Goal: Task Accomplishment & Management: Manage account settings

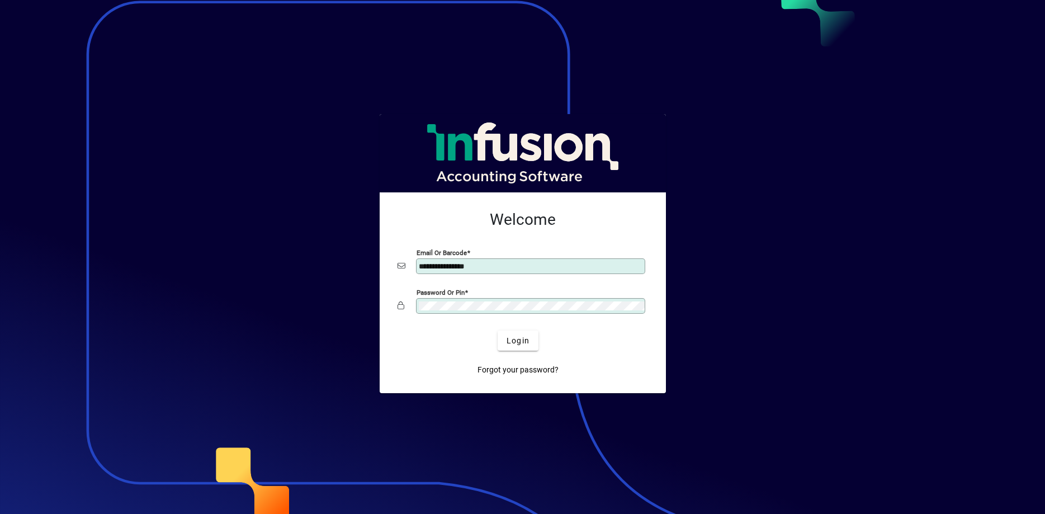
click at [498, 331] on button "Login" at bounding box center [518, 341] width 41 height 20
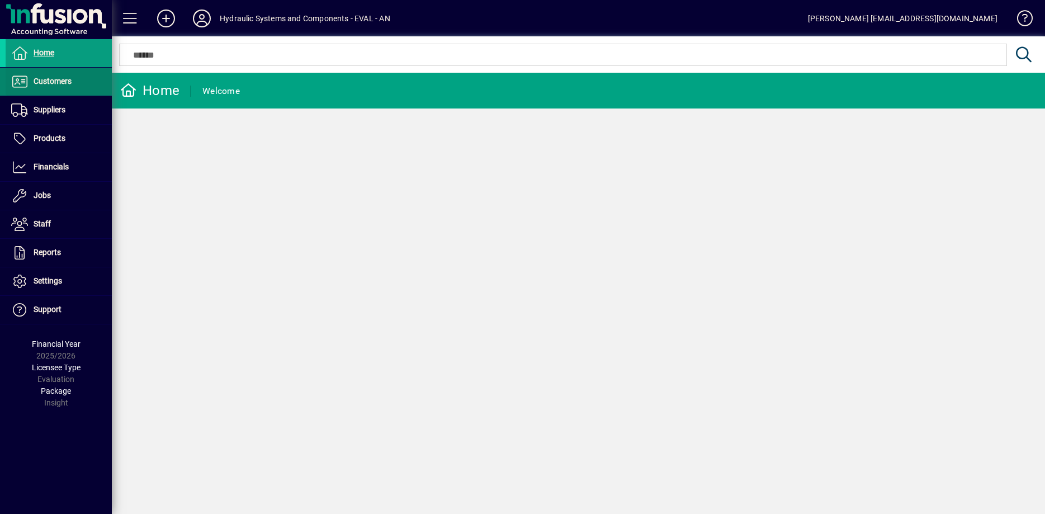
click at [43, 78] on span "Customers" at bounding box center [53, 81] width 38 height 9
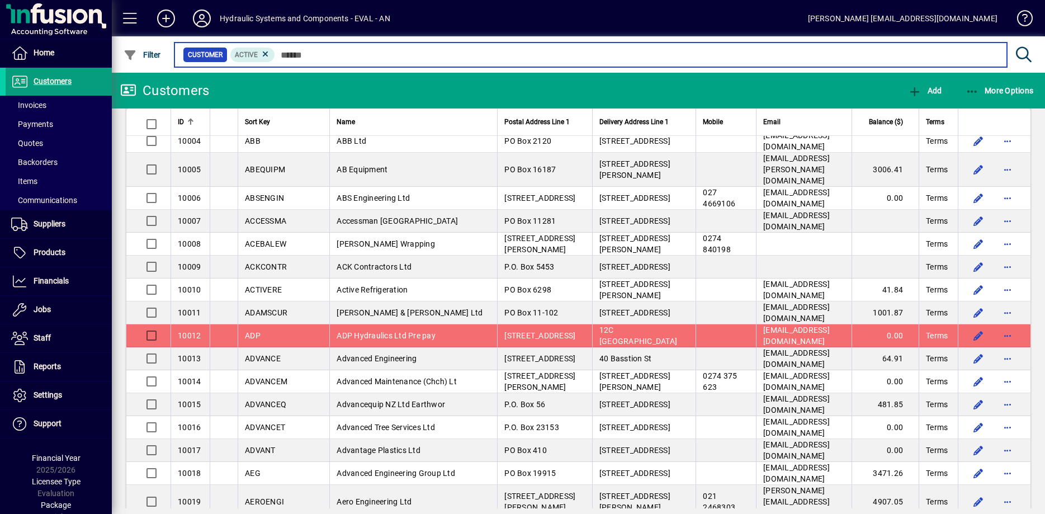
scroll to position [114, 0]
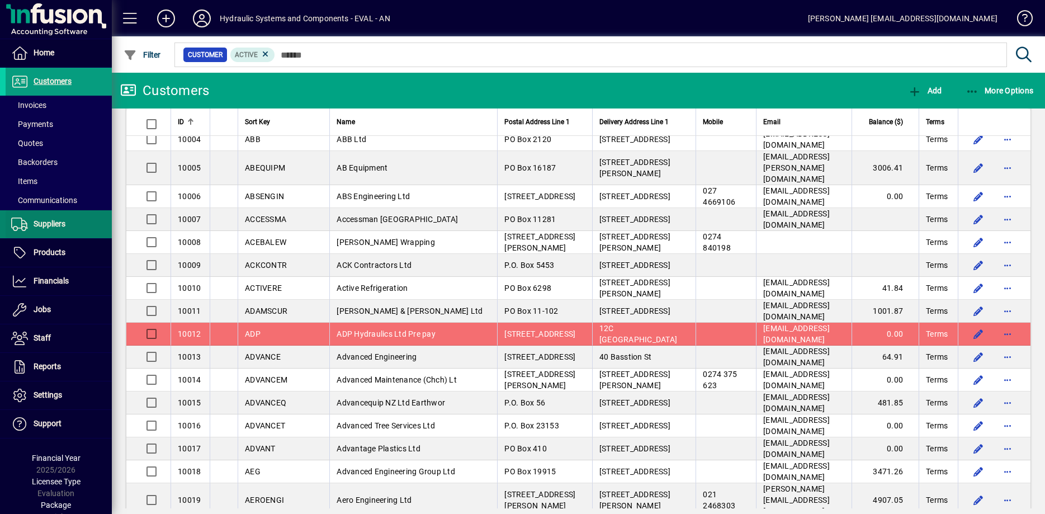
click at [53, 228] on span "Suppliers" at bounding box center [50, 223] width 32 height 9
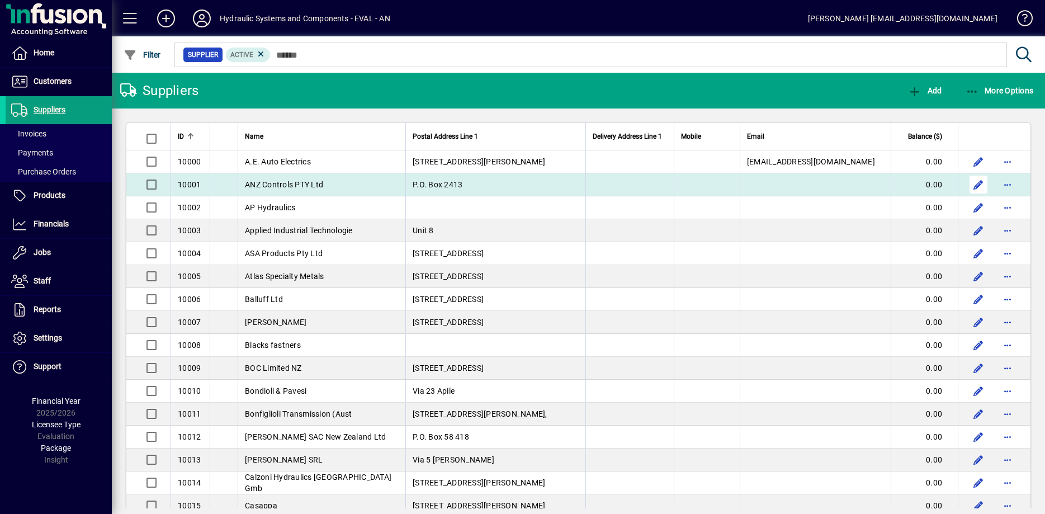
click at [981, 184] on span "button" at bounding box center [978, 184] width 27 height 27
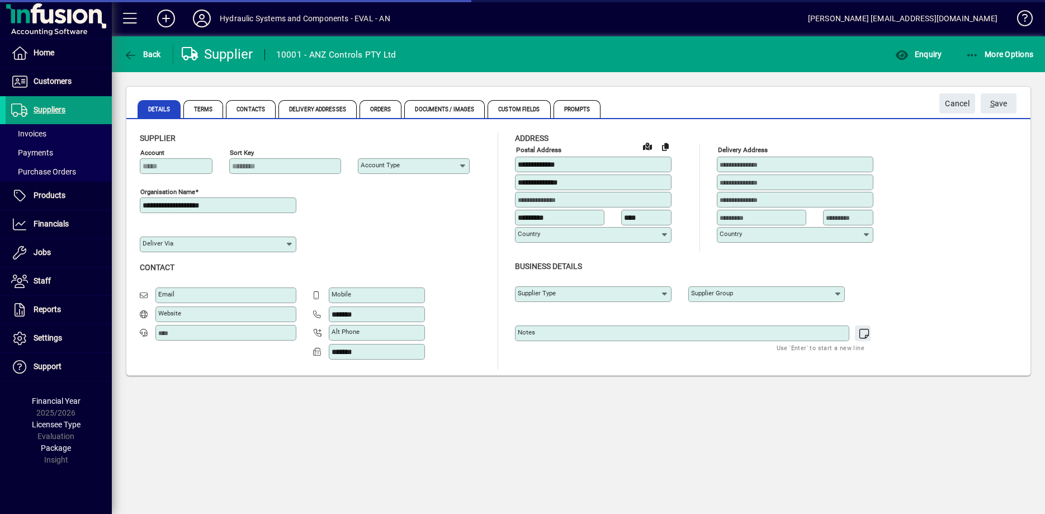
type input "**********"
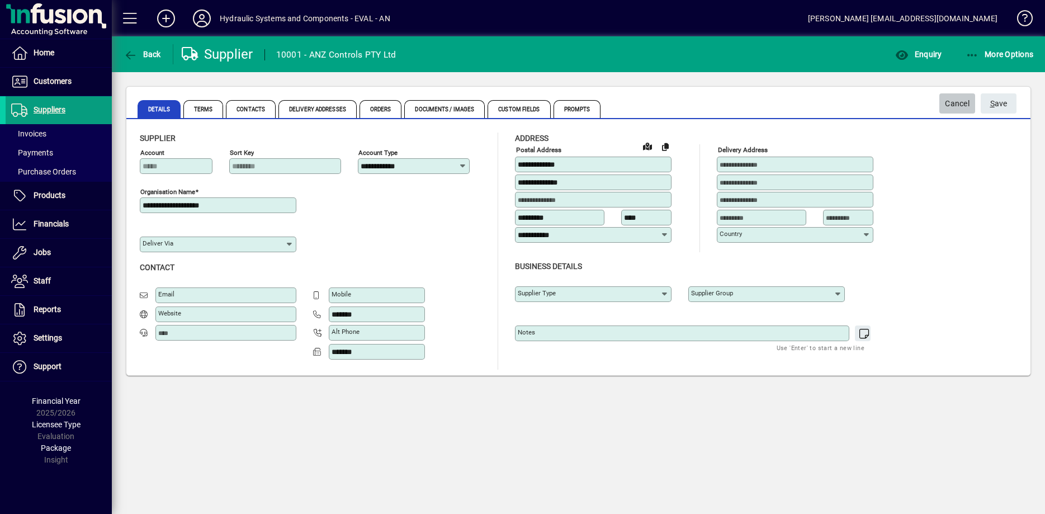
click at [961, 102] on span "Cancel" at bounding box center [957, 104] width 25 height 18
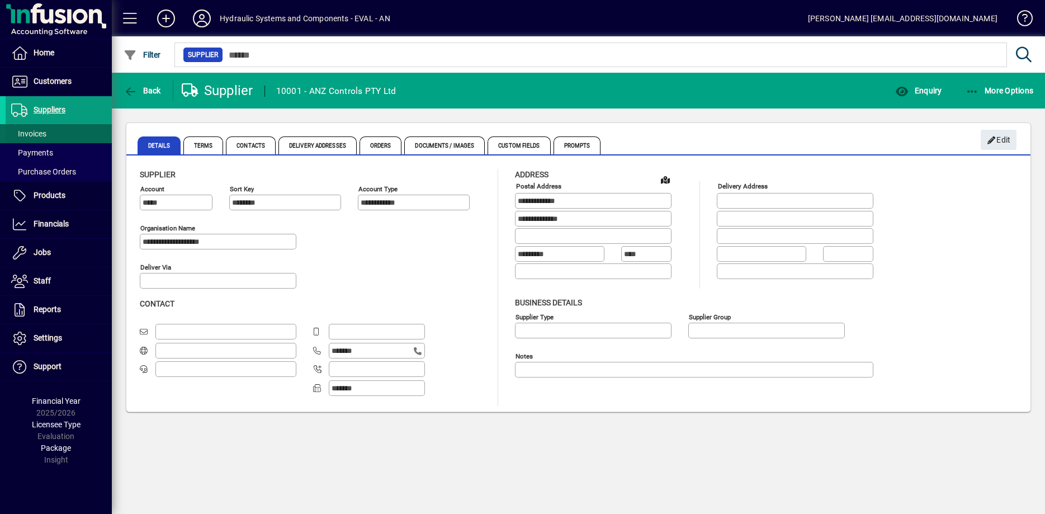
click at [36, 130] on span "Invoices" at bounding box center [28, 133] width 35 height 9
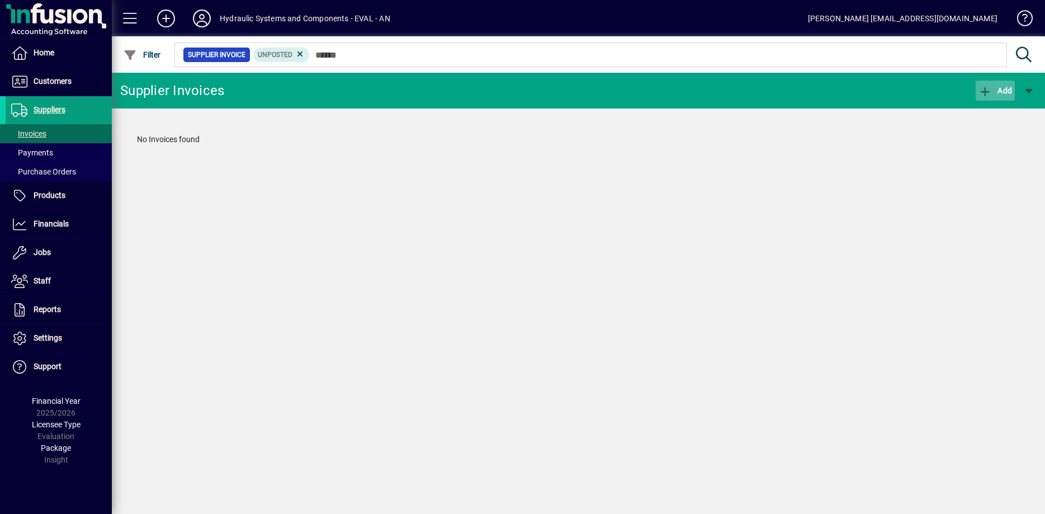
click at [997, 88] on span "Add" at bounding box center [996, 90] width 34 height 9
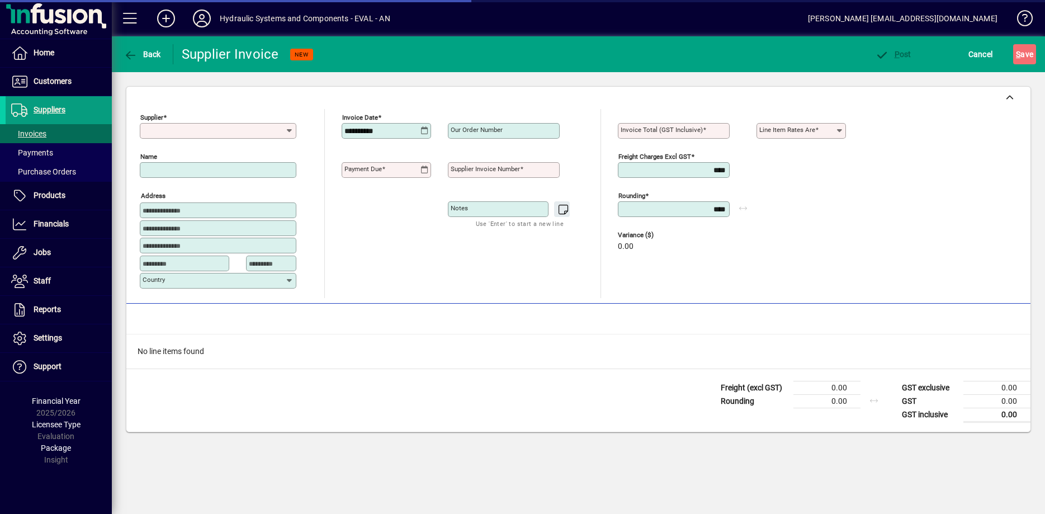
type input "**********"
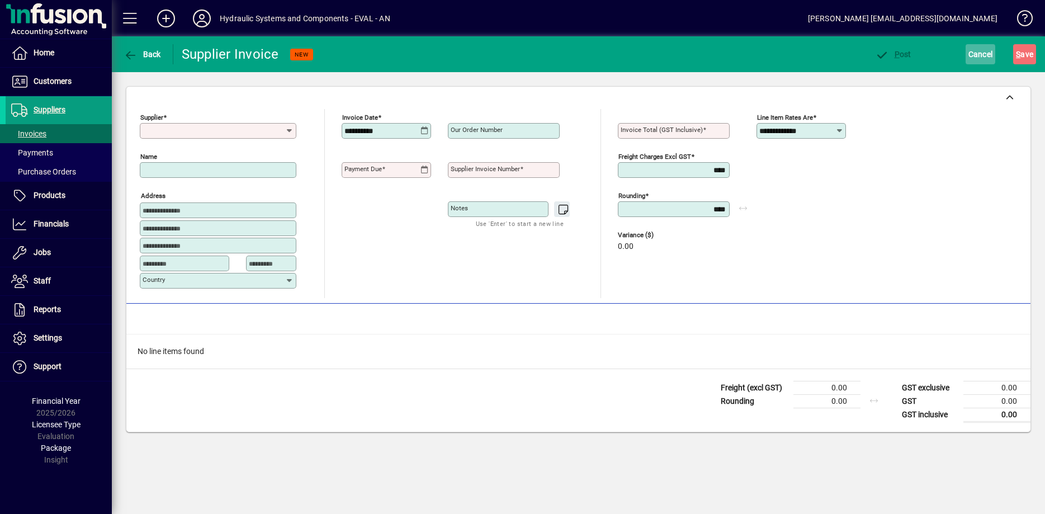
click at [980, 53] on span "Cancel" at bounding box center [981, 54] width 25 height 18
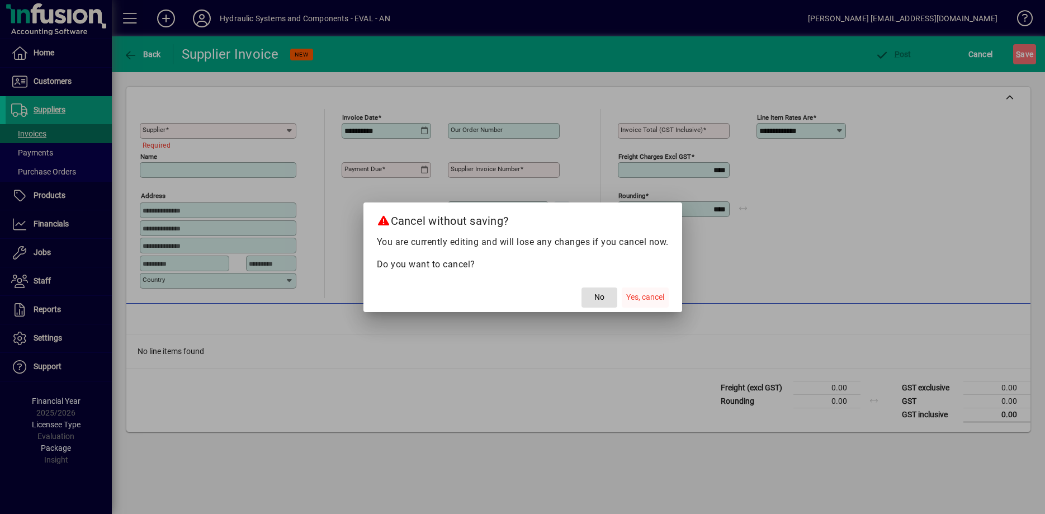
click at [638, 300] on span "Yes, cancel" at bounding box center [645, 297] width 38 height 12
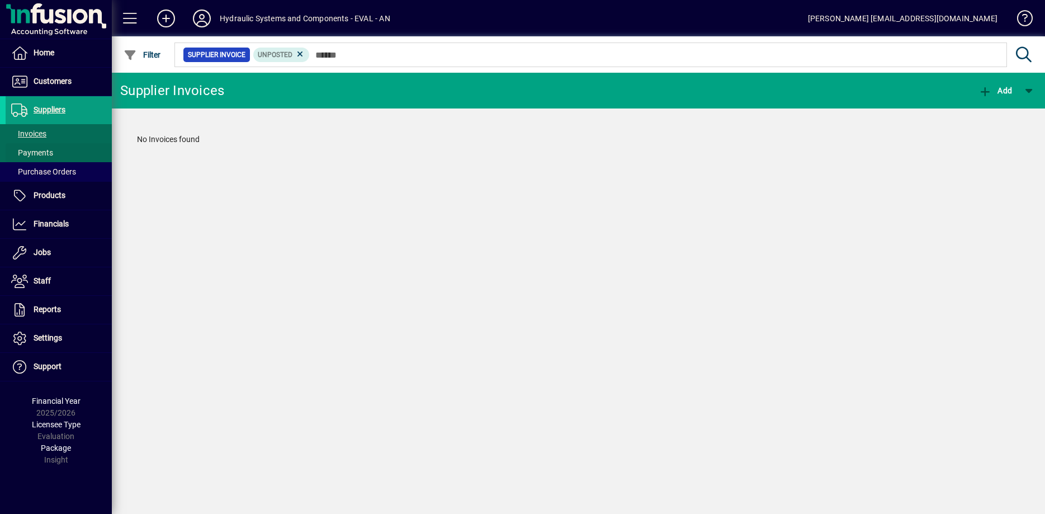
click at [37, 155] on span "Payments" at bounding box center [32, 152] width 42 height 9
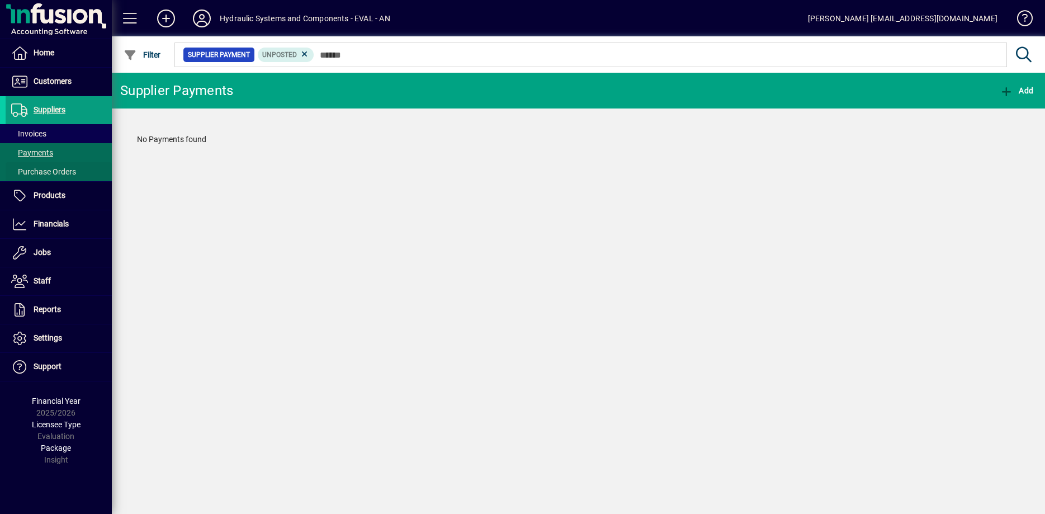
click at [39, 170] on span "Purchase Orders" at bounding box center [43, 171] width 65 height 9
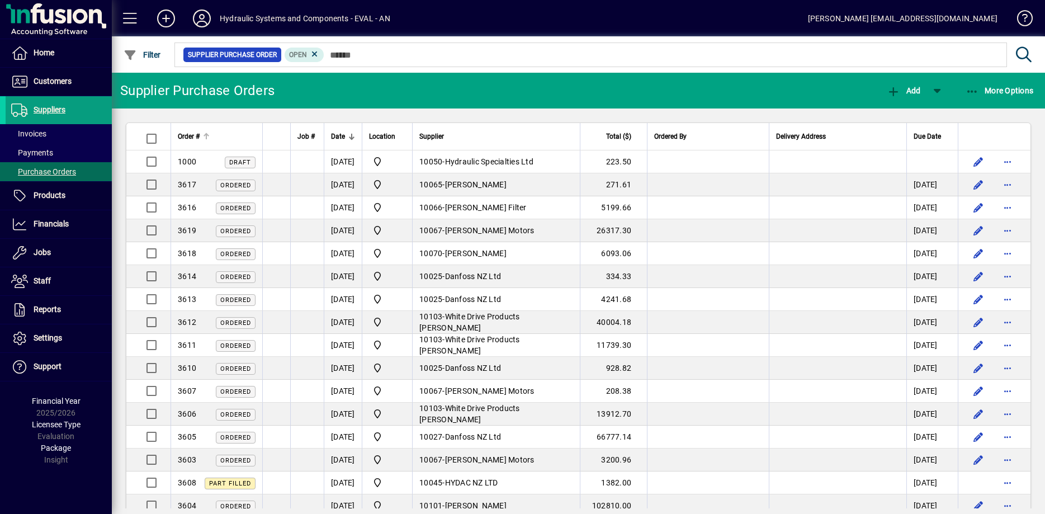
click at [187, 140] on span "Order #" at bounding box center [189, 136] width 22 height 12
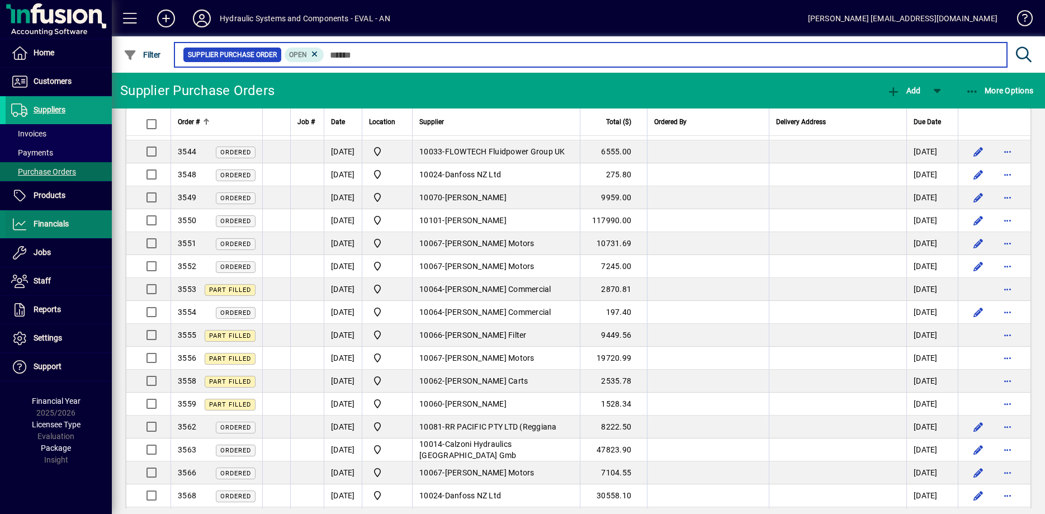
scroll to position [1467, 0]
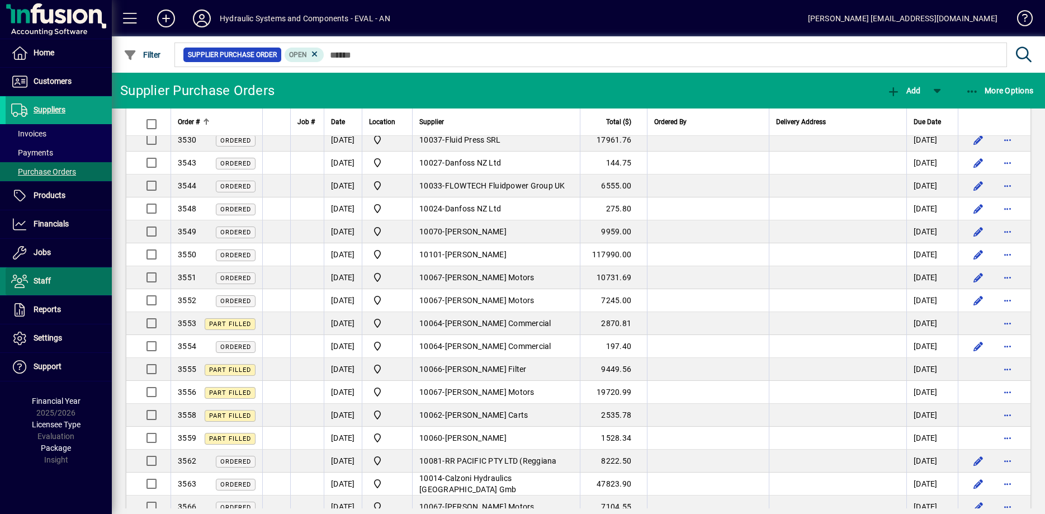
drag, startPoint x: 45, startPoint y: 279, endPoint x: 50, endPoint y: 274, distance: 7.2
click at [45, 278] on span "Staff" at bounding box center [42, 280] width 17 height 9
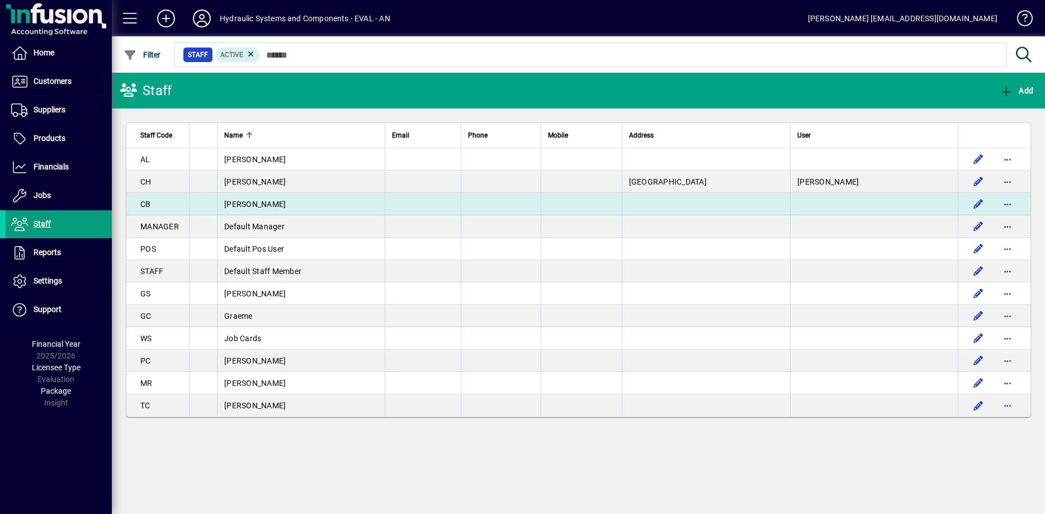
click at [411, 206] on td at bounding box center [423, 204] width 76 height 22
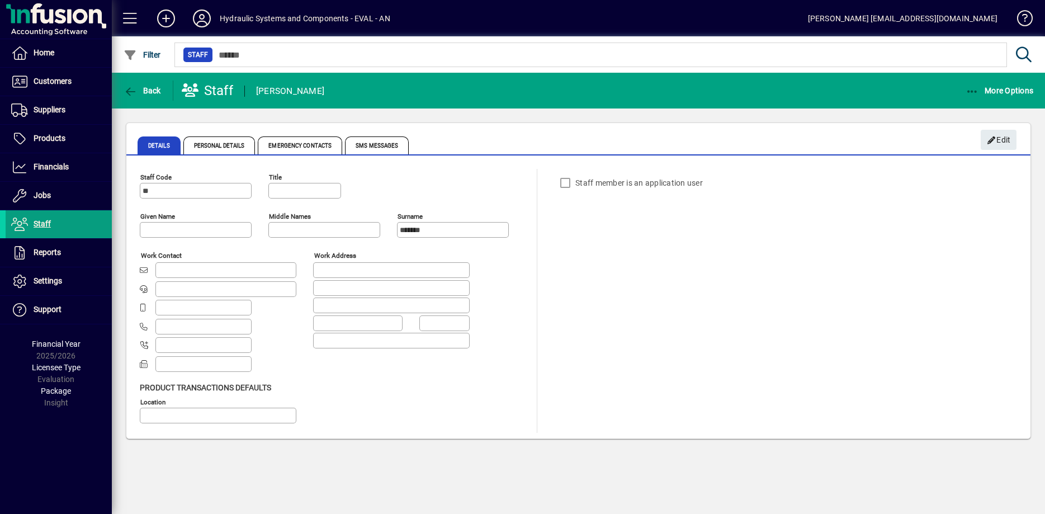
click at [187, 225] on input "Given name" at bounding box center [197, 229] width 109 height 9
click at [997, 143] on icon "button" at bounding box center [992, 140] width 10 height 8
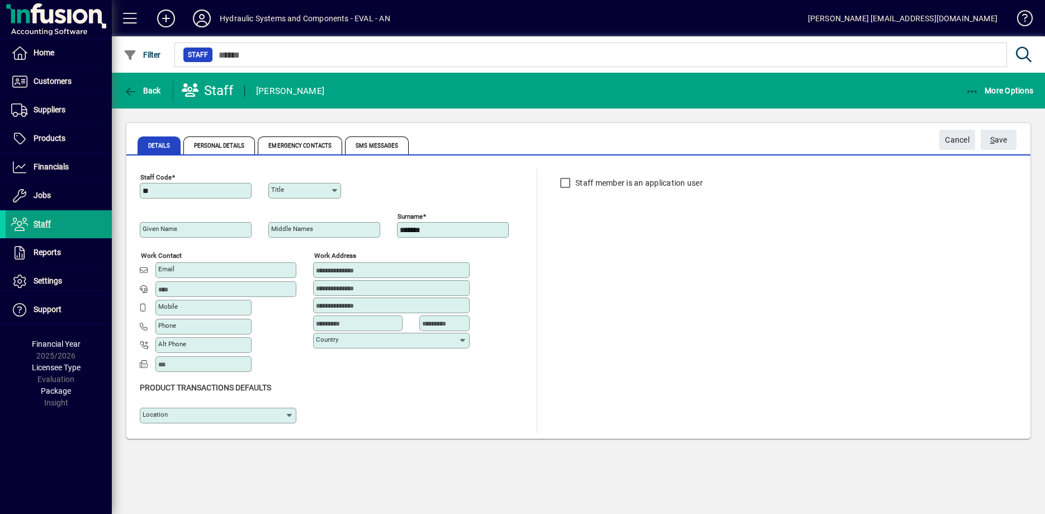
type input "**********"
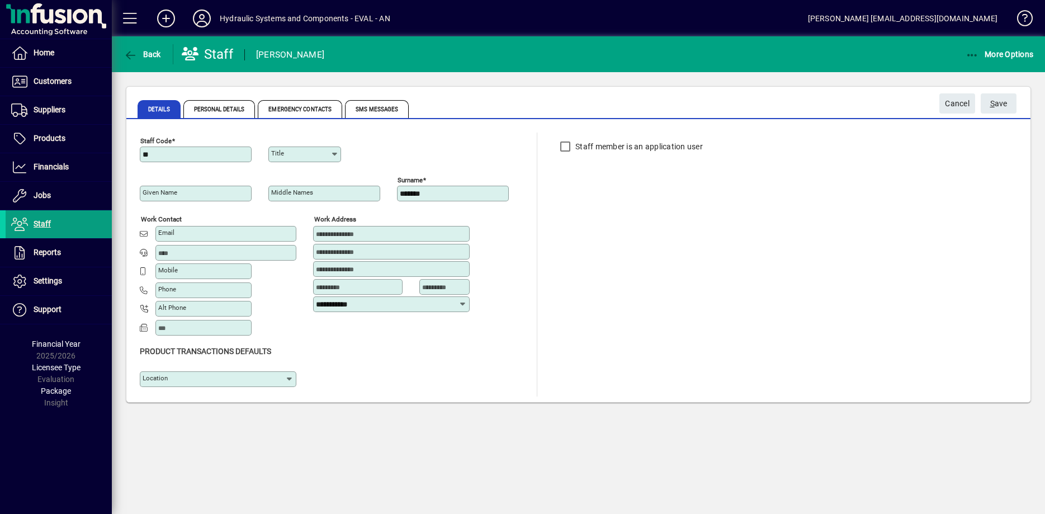
click at [168, 196] on mat-label "Given name" at bounding box center [160, 192] width 35 height 8
click at [168, 196] on input "Given name" at bounding box center [197, 193] width 109 height 9
type input "*******"
type input "*****"
type input "**********"
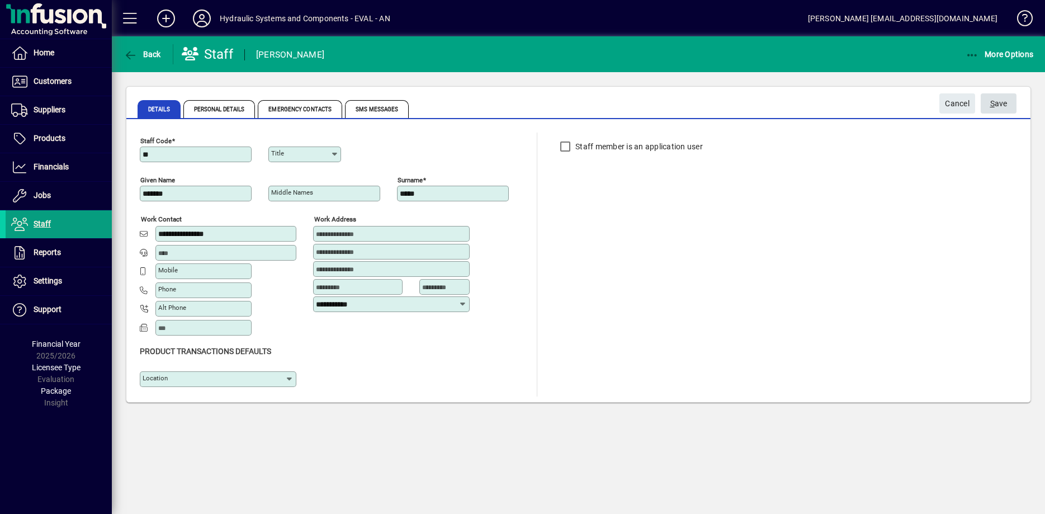
click at [1005, 99] on span "S ave" at bounding box center [999, 104] width 17 height 18
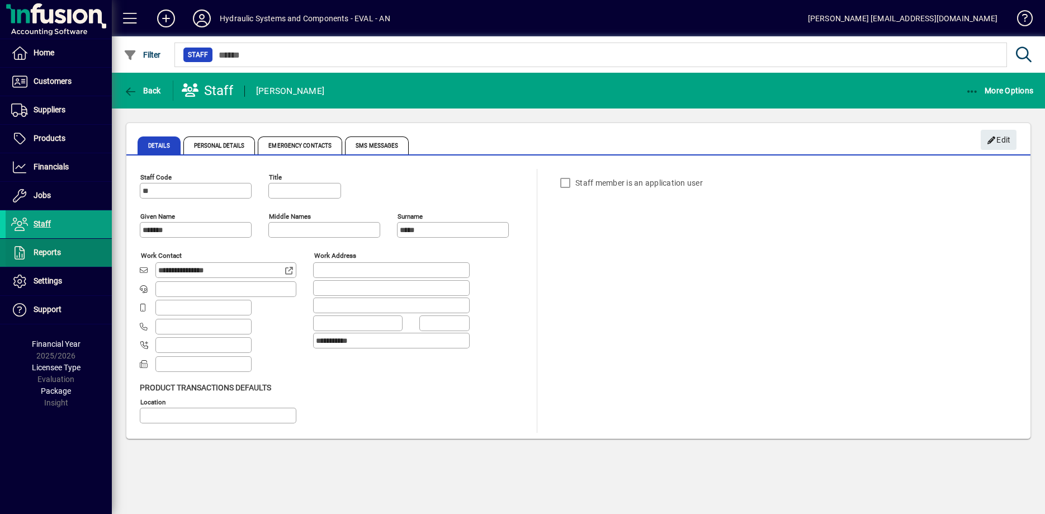
click at [43, 249] on span "Reports" at bounding box center [47, 252] width 27 height 9
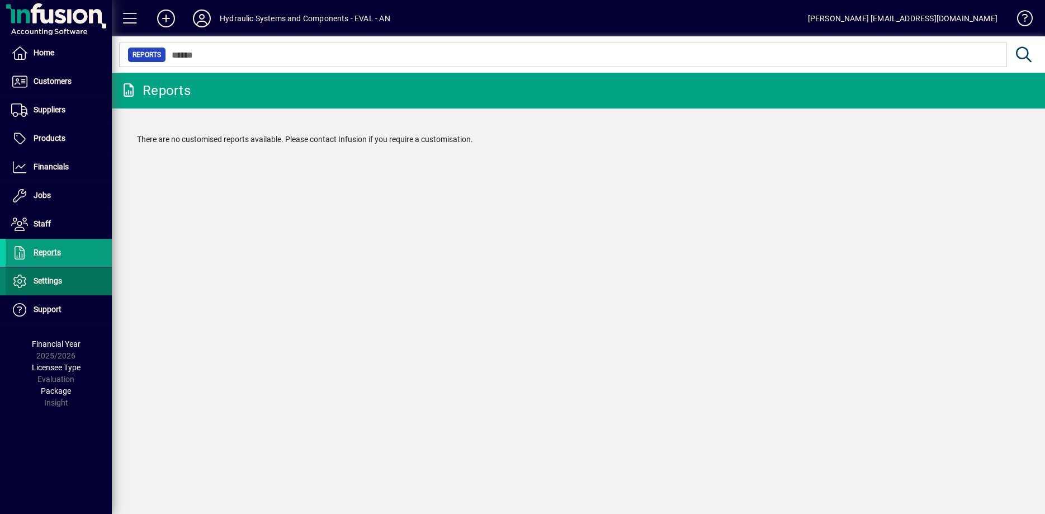
click at [53, 284] on span "Settings" at bounding box center [48, 280] width 29 height 9
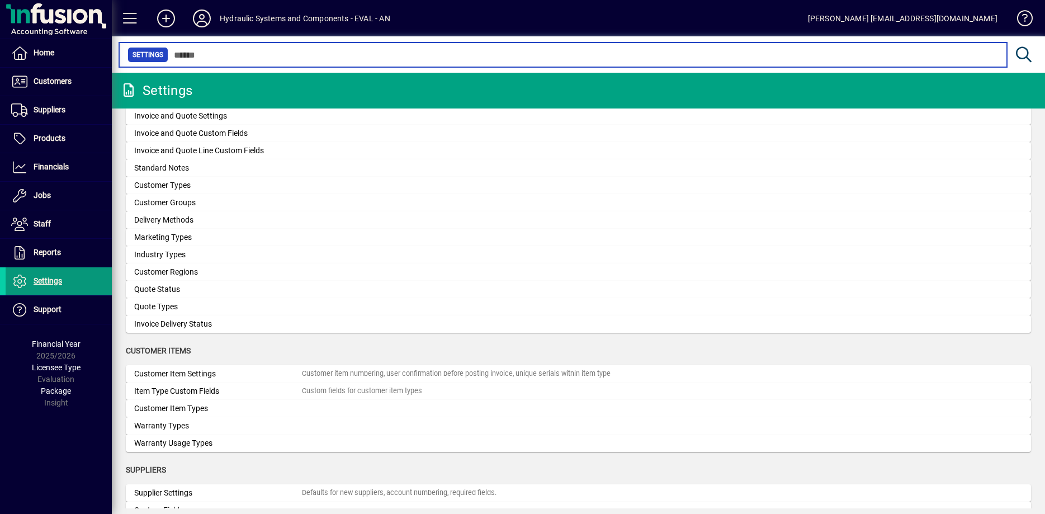
scroll to position [456, 0]
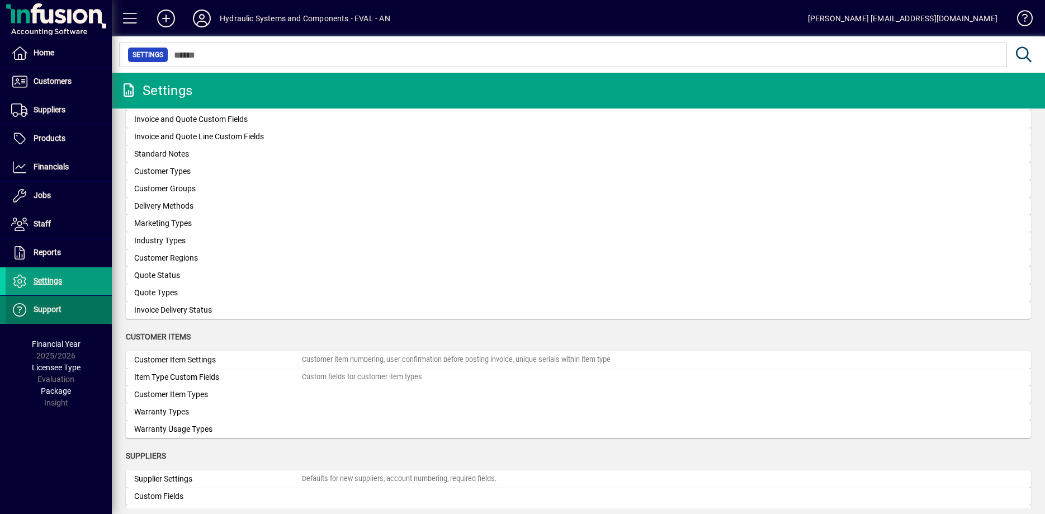
click at [46, 307] on span "Support" at bounding box center [48, 309] width 28 height 9
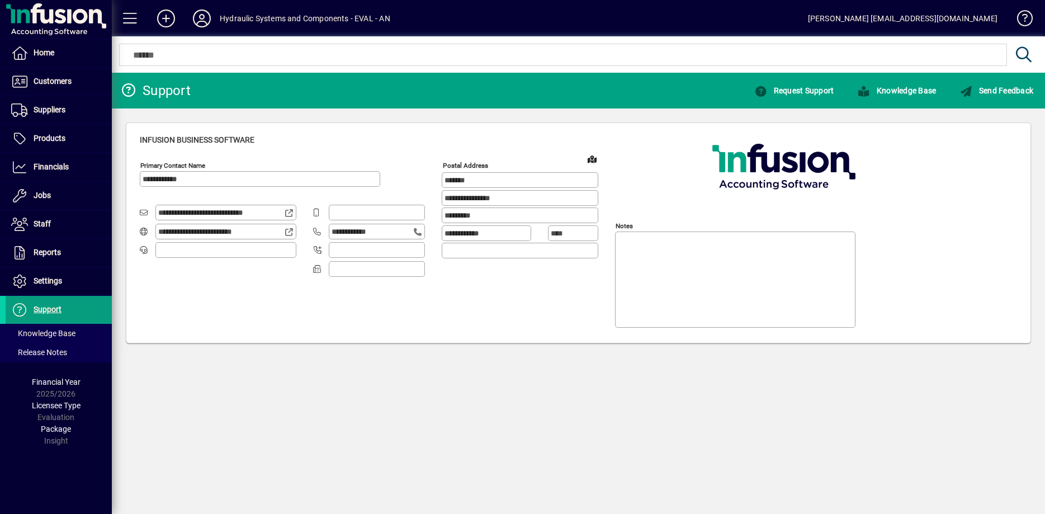
type input "**********"
click at [912, 93] on span "Knowledge Base" at bounding box center [896, 90] width 79 height 9
click at [45, 79] on span "Customers" at bounding box center [53, 81] width 38 height 9
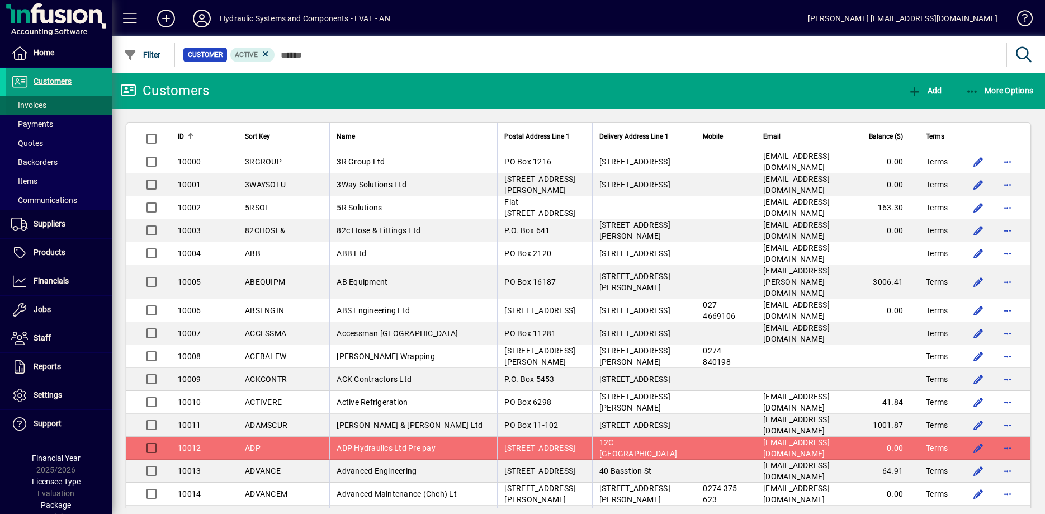
click at [32, 108] on span "Invoices" at bounding box center [28, 105] width 35 height 9
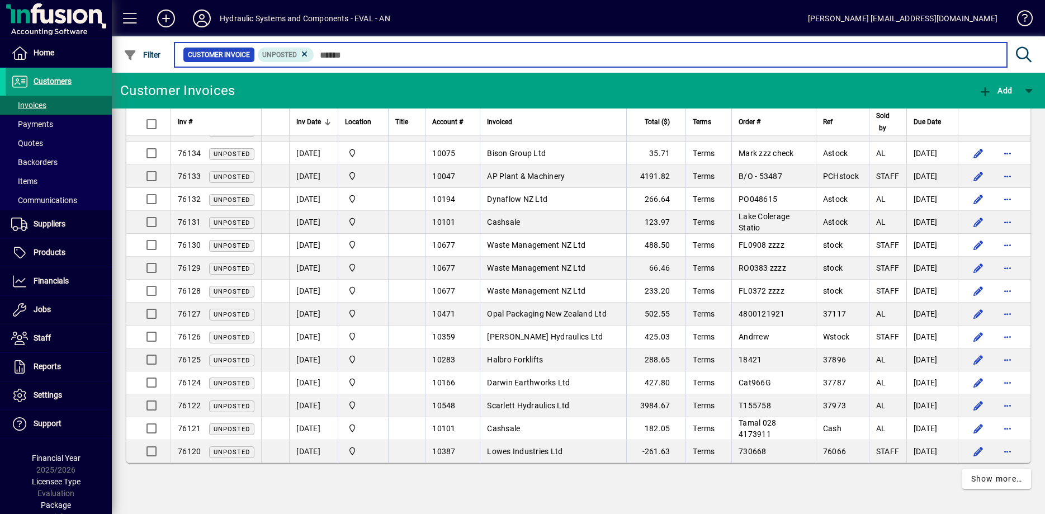
scroll to position [2037, 0]
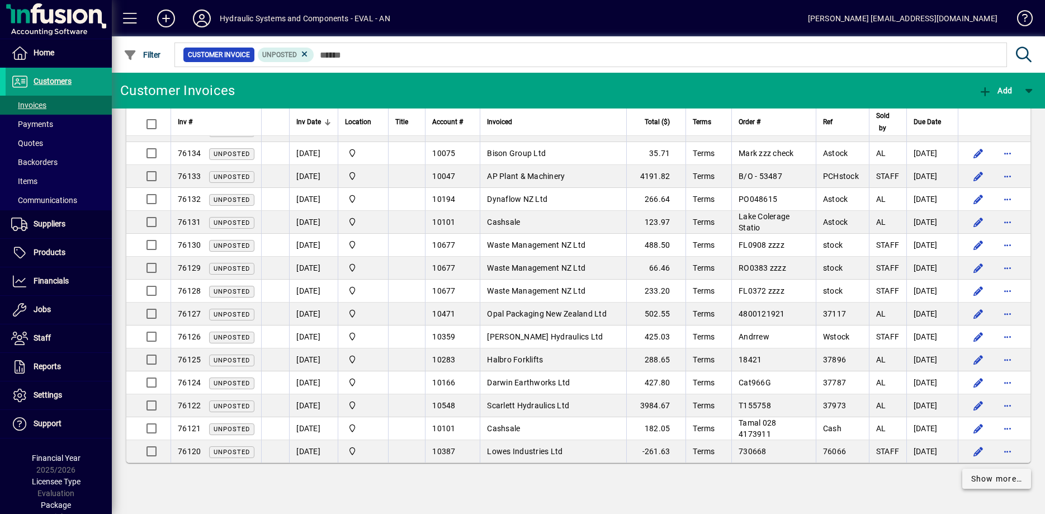
click at [991, 484] on span "Show more…" at bounding box center [997, 479] width 51 height 12
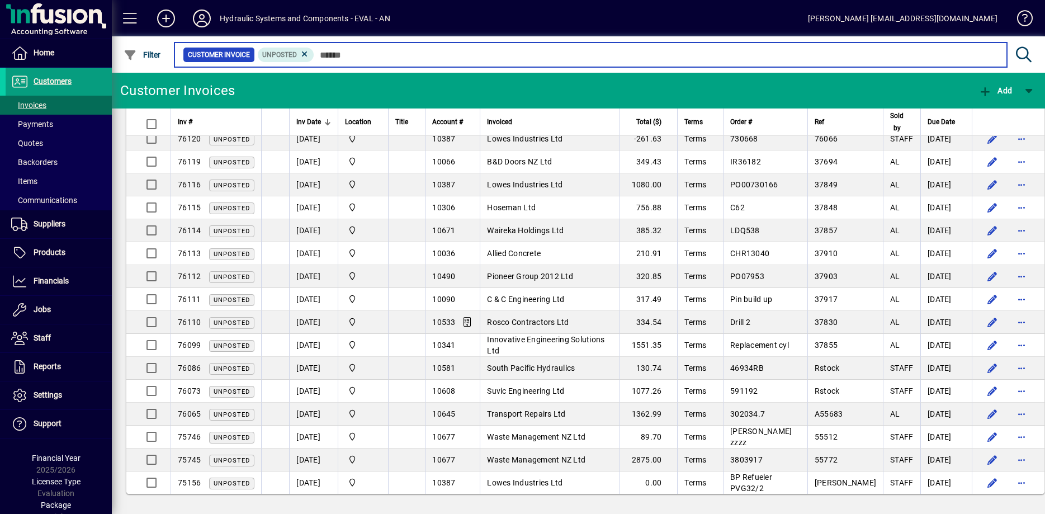
scroll to position [2358, 0]
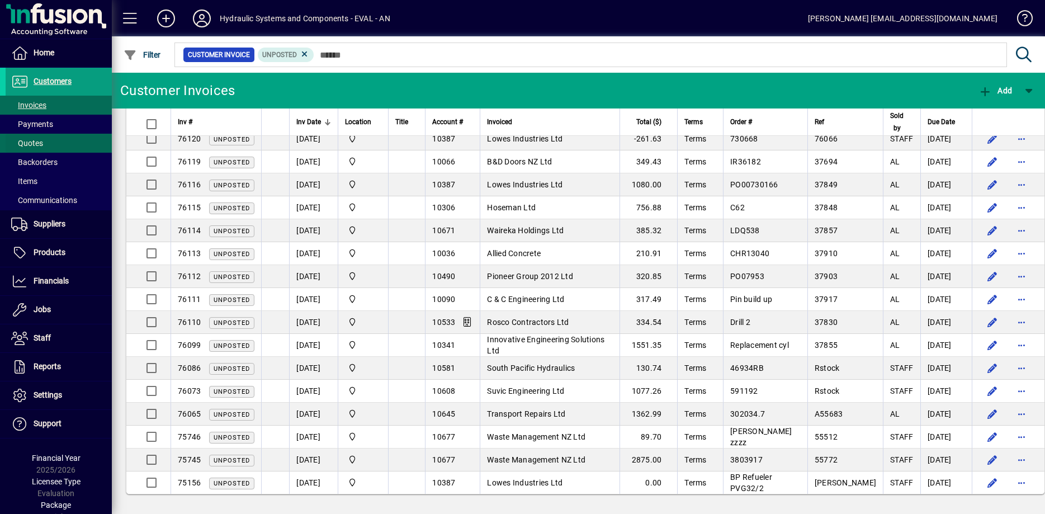
click at [34, 143] on span "Quotes" at bounding box center [27, 143] width 32 height 9
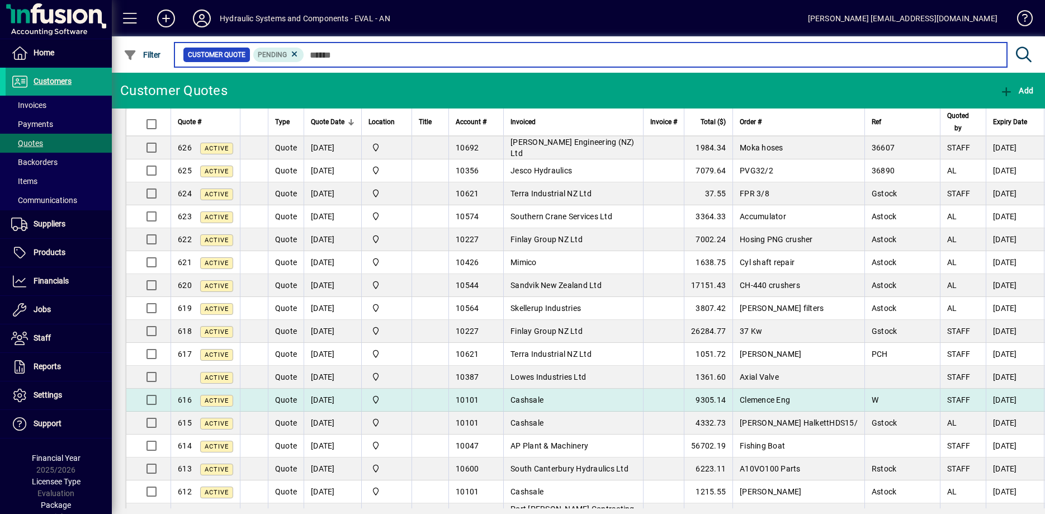
scroll to position [2037, 0]
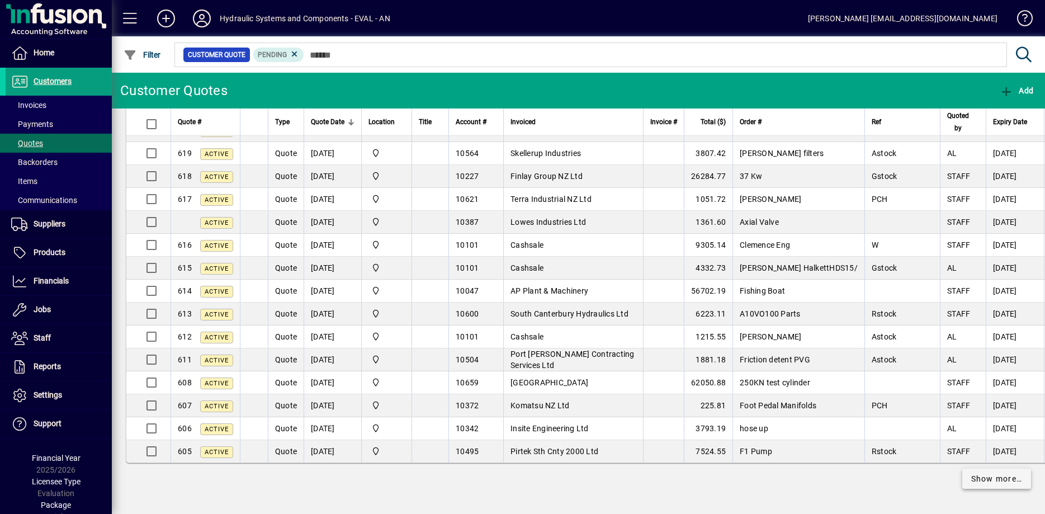
click at [987, 482] on span "Show more…" at bounding box center [997, 479] width 51 height 12
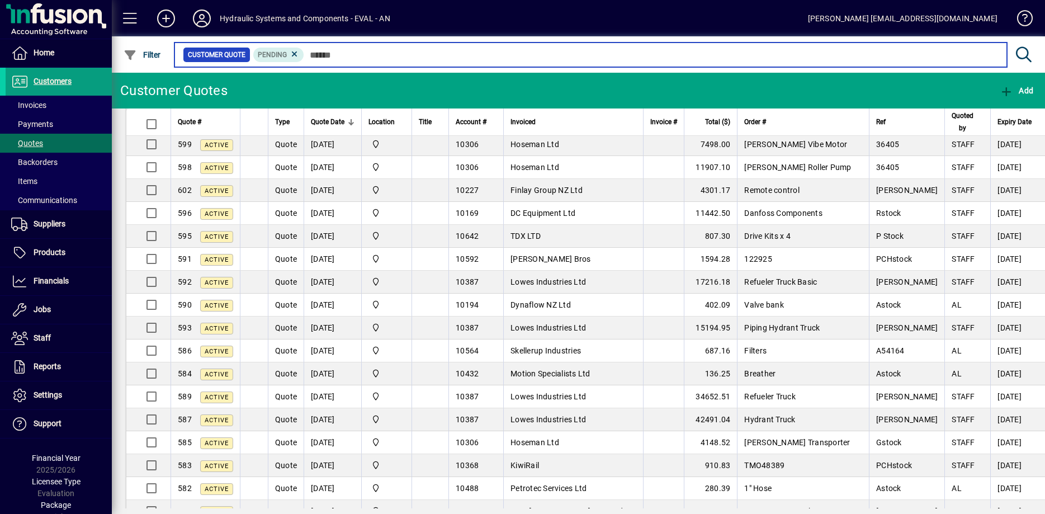
scroll to position [2436, 0]
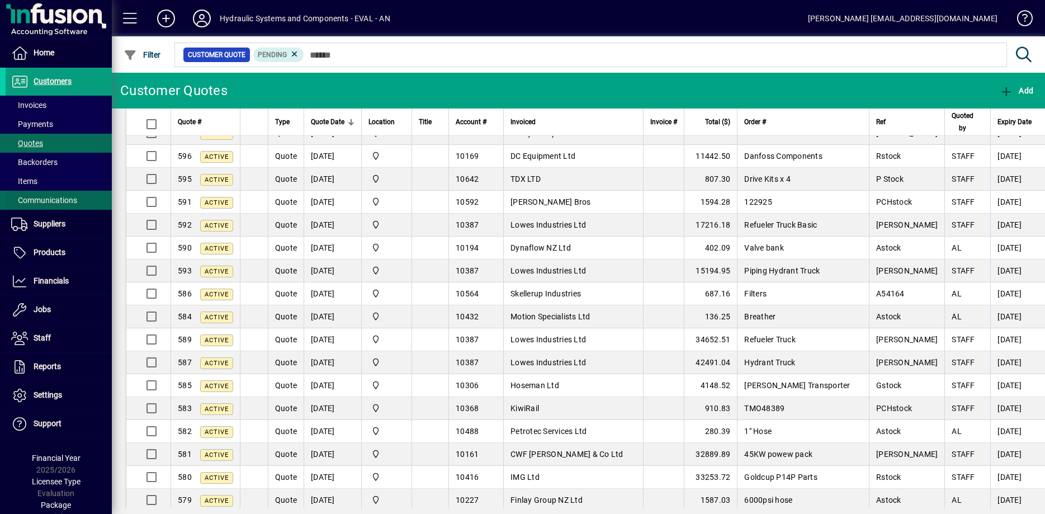
click at [40, 200] on span "Communications" at bounding box center [44, 200] width 66 height 9
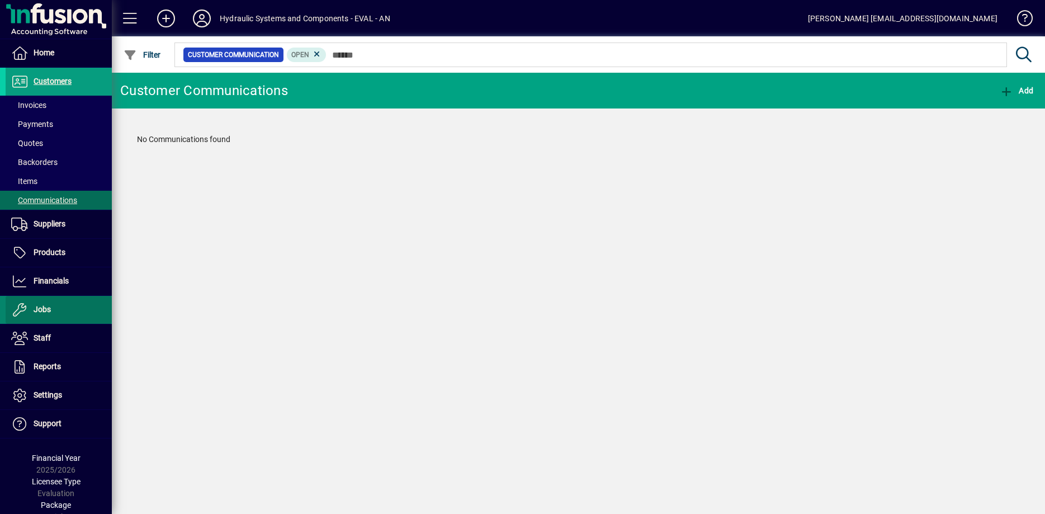
click at [40, 310] on span "Jobs" at bounding box center [42, 309] width 17 height 9
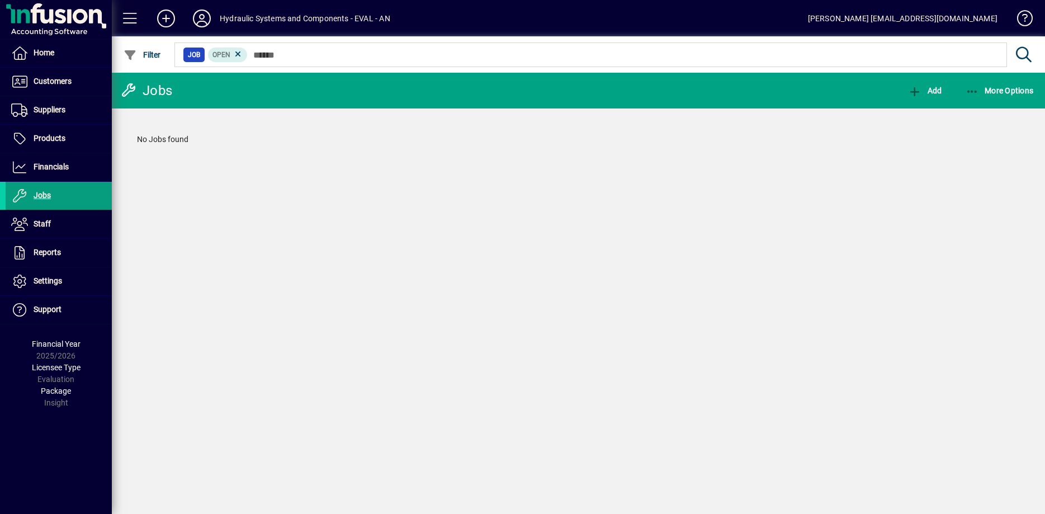
click at [133, 17] on span at bounding box center [130, 18] width 27 height 27
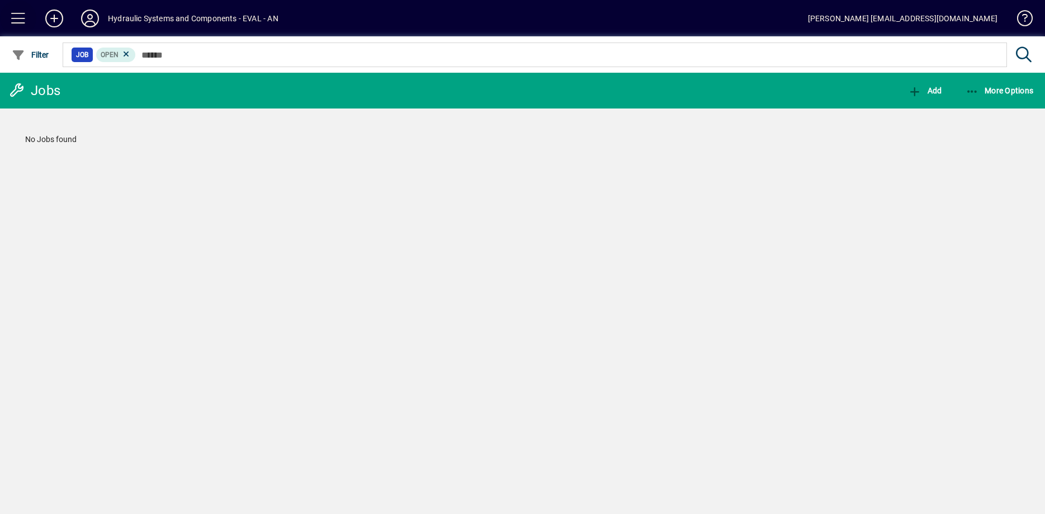
click at [18, 20] on span at bounding box center [18, 18] width 27 height 27
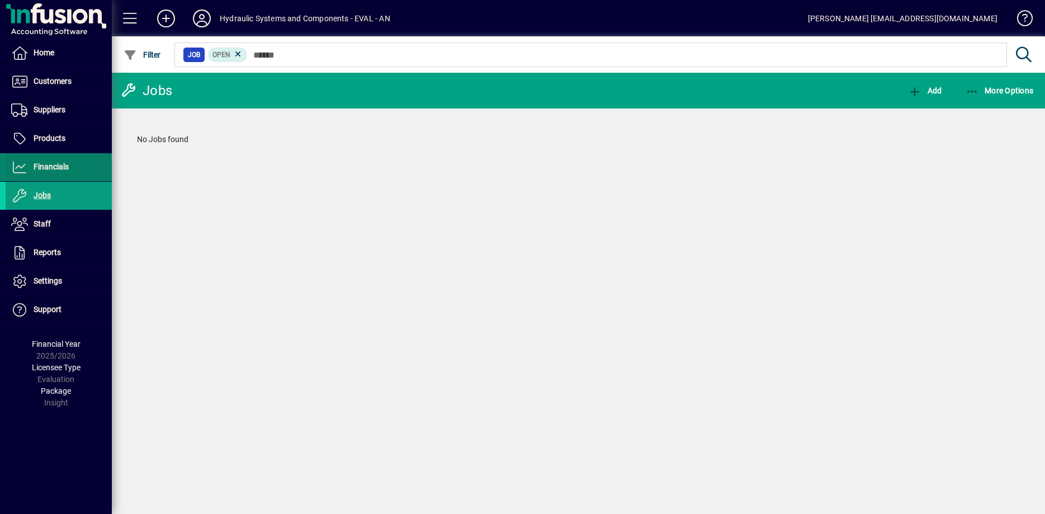
click at [40, 164] on span "Financials" at bounding box center [51, 166] width 35 height 9
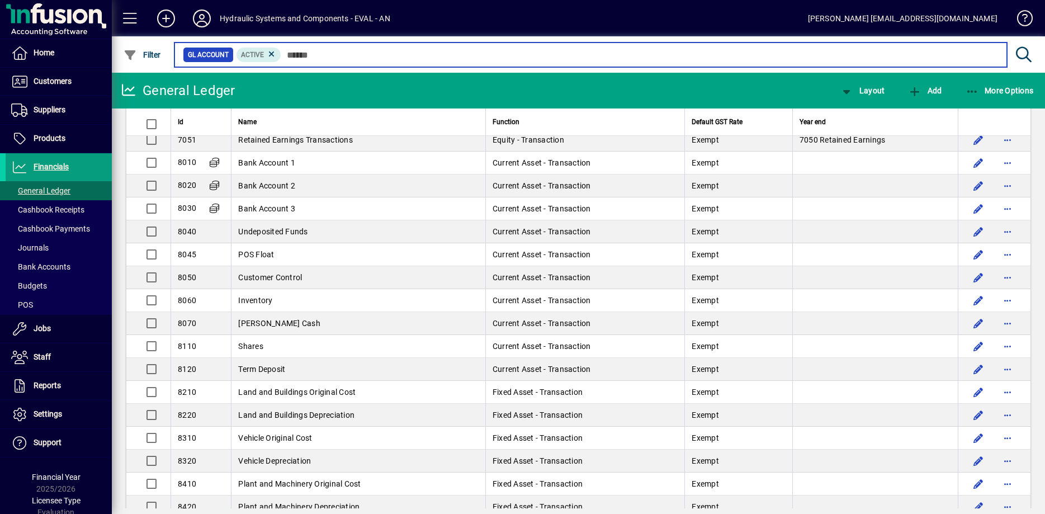
scroll to position [1170, 0]
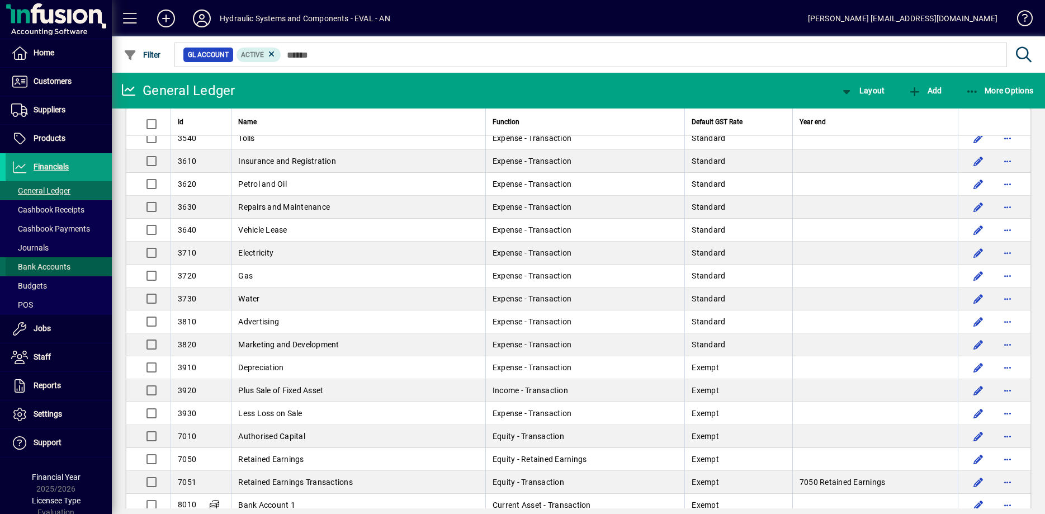
click at [39, 267] on span "Bank Accounts" at bounding box center [40, 266] width 59 height 9
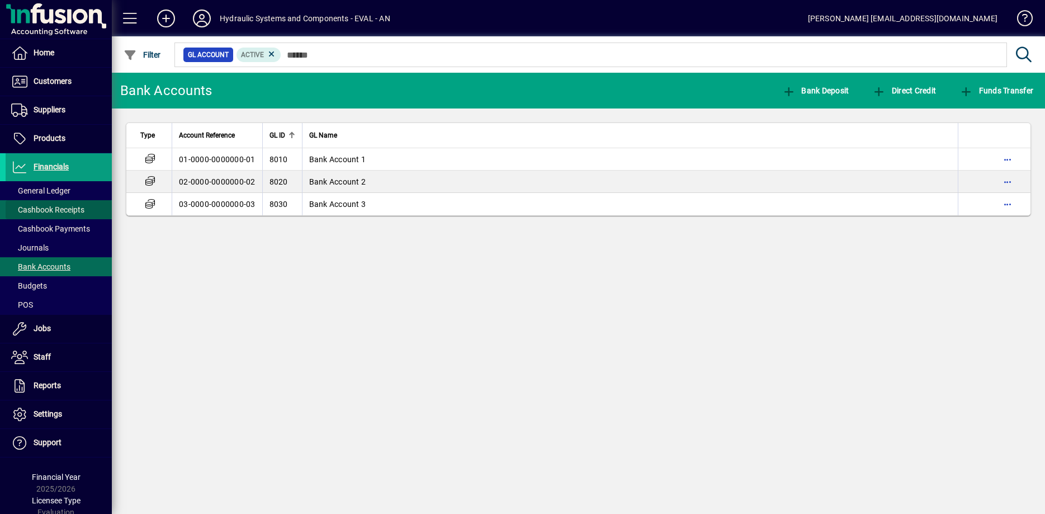
click at [61, 210] on span "Cashbook Receipts" at bounding box center [47, 209] width 73 height 9
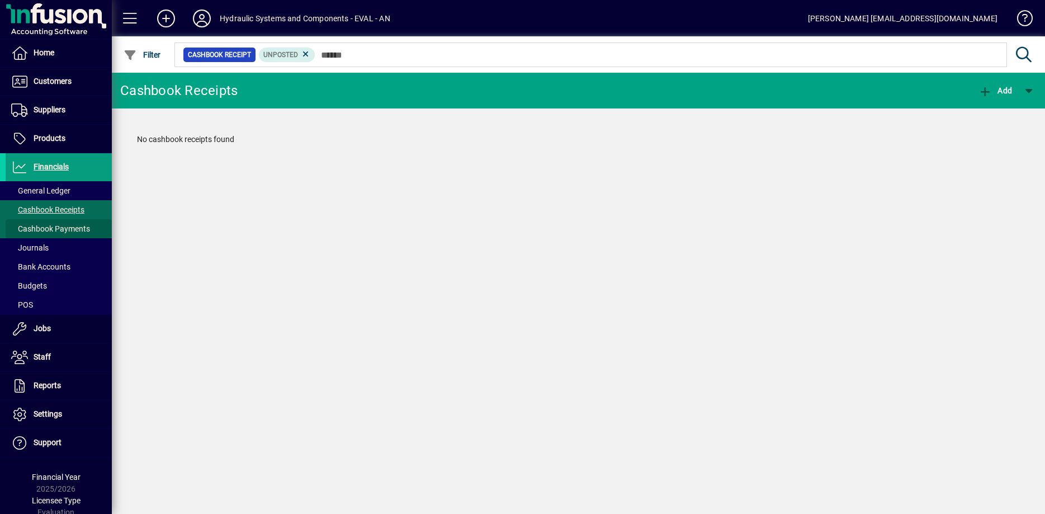
click at [60, 230] on span "Cashbook Payments" at bounding box center [50, 228] width 79 height 9
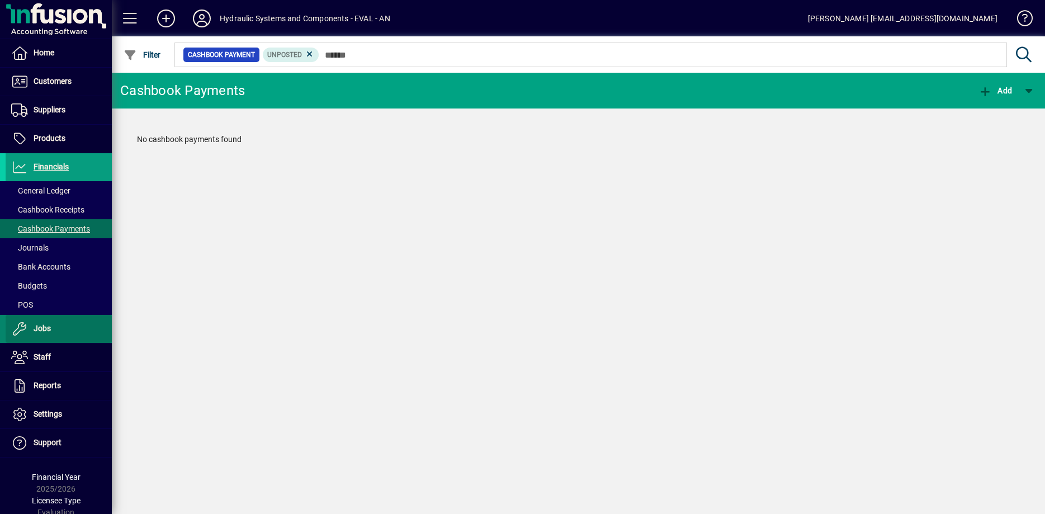
click at [50, 328] on span "Jobs" at bounding box center [42, 328] width 17 height 9
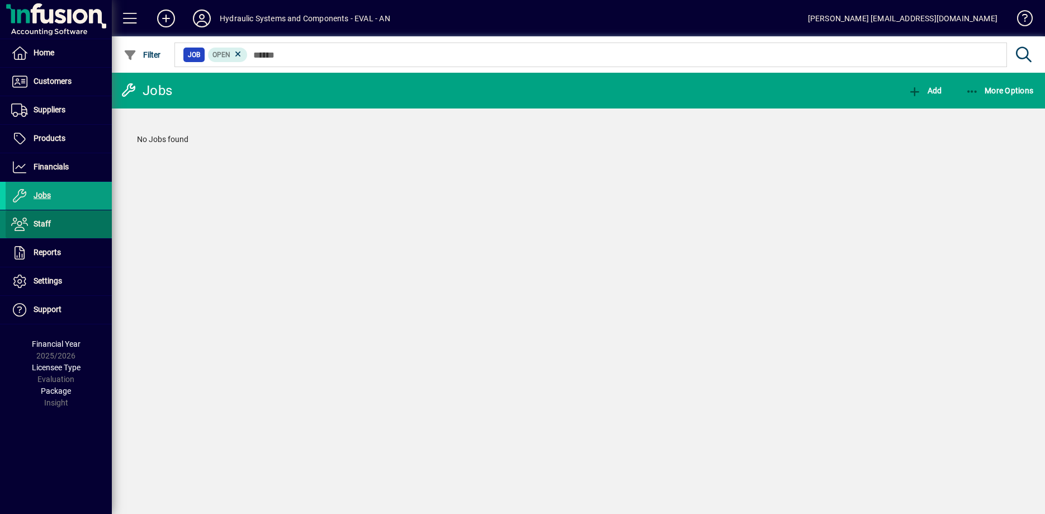
click at [39, 221] on span "Staff" at bounding box center [42, 223] width 17 height 9
